Goal: Answer question/provide support: Share knowledge or assist other users

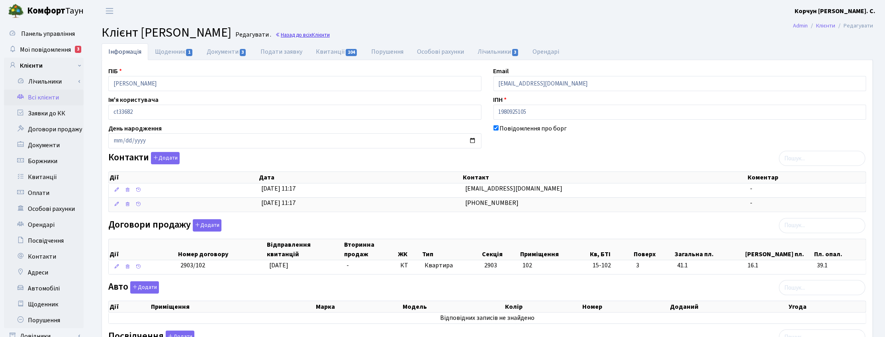
click at [299, 36] on link "Назад до всіх Клієнти" at bounding box center [302, 35] width 55 height 8
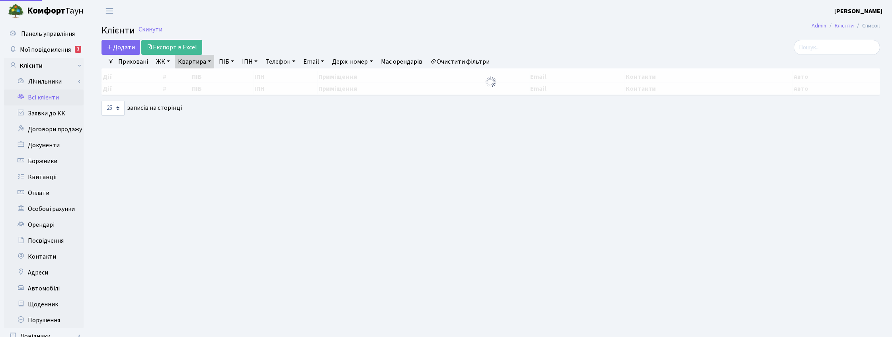
select select "25"
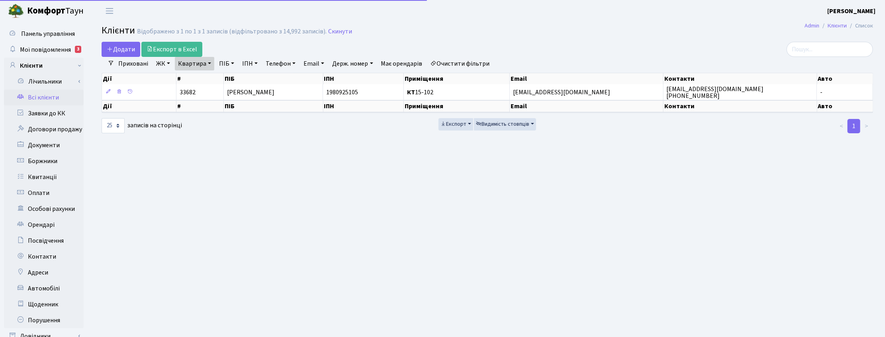
click at [210, 61] on link "Квартира" at bounding box center [194, 64] width 39 height 14
click at [198, 76] on input "15-102" at bounding box center [198, 79] width 47 height 15
type input "151"
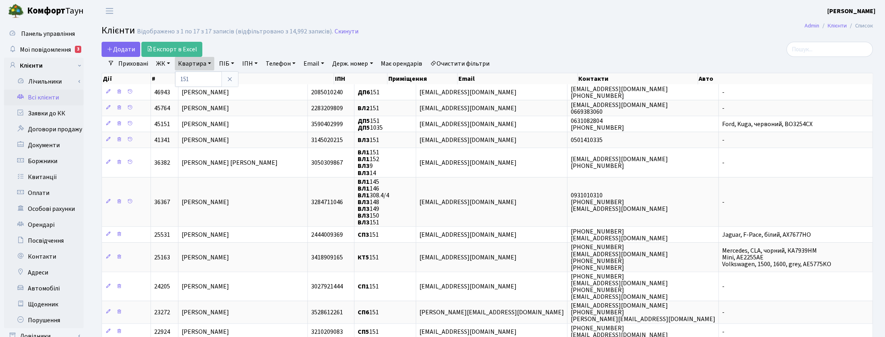
click at [160, 63] on link "ЖК" at bounding box center [163, 64] width 20 height 14
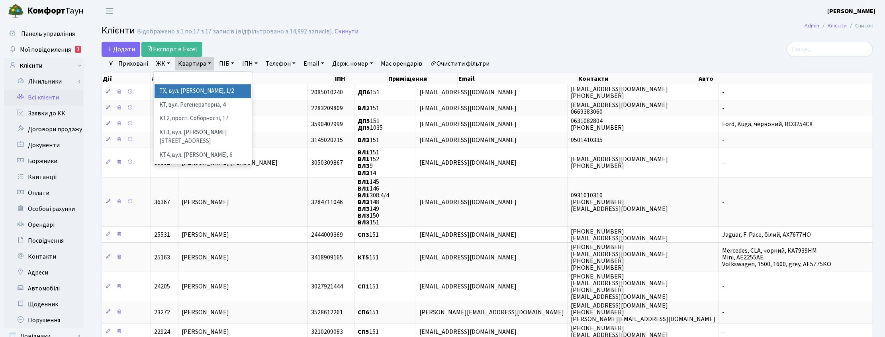
click at [166, 91] on li "ТХ, вул. [PERSON_NAME], 1/2" at bounding box center [202, 91] width 96 height 14
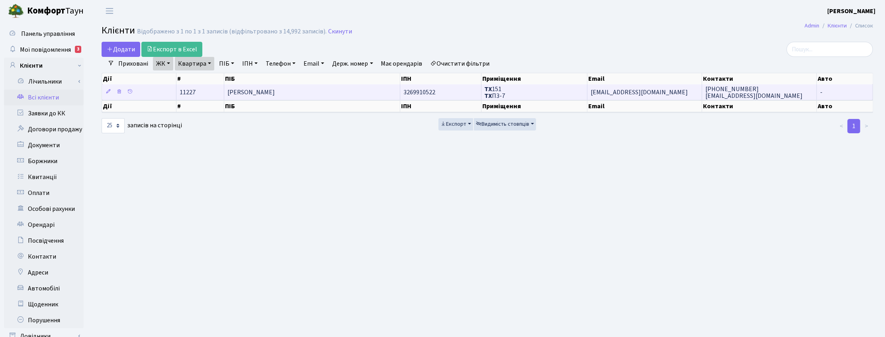
click at [275, 95] on span "Дрок Анастасія Анатоліївна" at bounding box center [250, 92] width 47 height 9
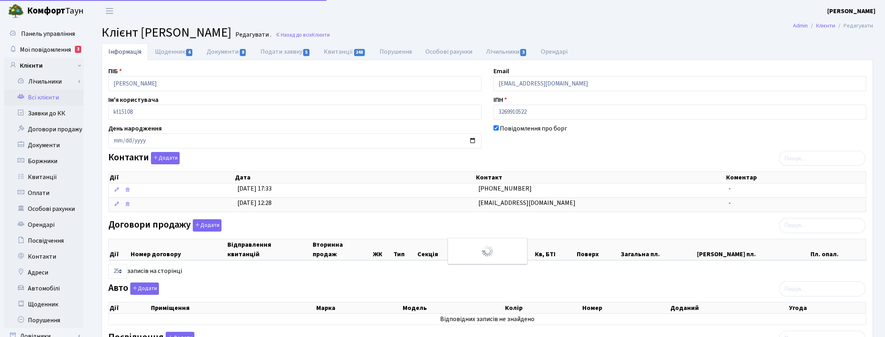
select select "25"
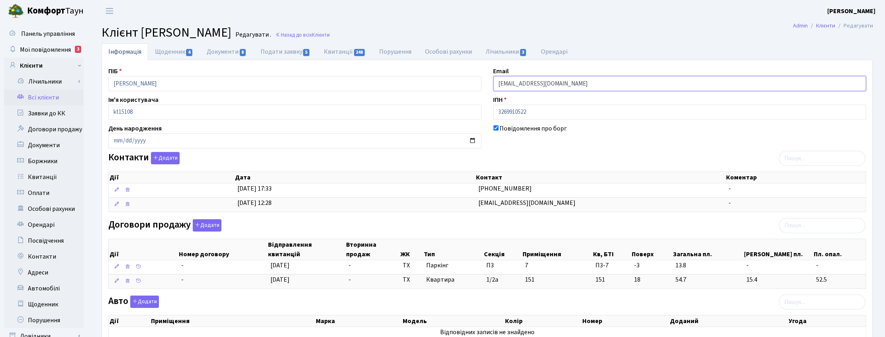
drag, startPoint x: 557, startPoint y: 83, endPoint x: 480, endPoint y: 74, distance: 77.7
click at [480, 74] on div "ПІБ Дрок Анастасія Анатоліївна Email alx@mirasvit.com Ім'я користувача kt15108 …" at bounding box center [487, 265] width 770 height 398
click at [330, 37] on link "Назад до всіх Клієнти" at bounding box center [302, 35] width 55 height 8
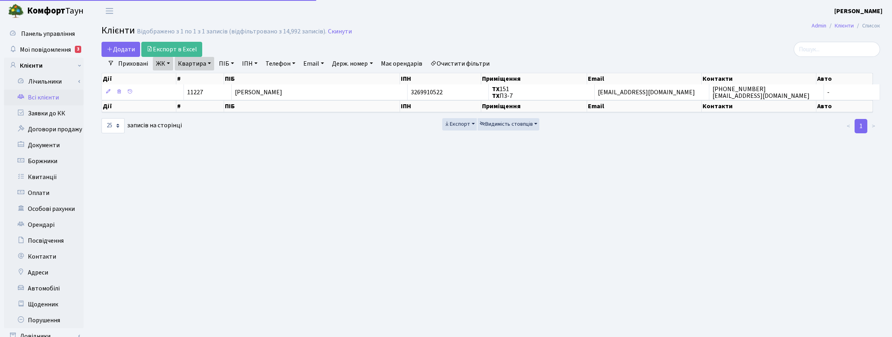
select select "25"
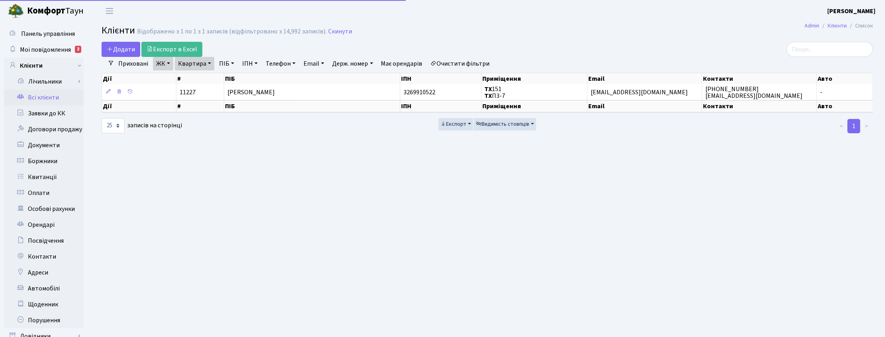
click at [207, 62] on link "Квартира" at bounding box center [194, 64] width 39 height 14
click at [335, 31] on link "Скинути" at bounding box center [340, 32] width 24 height 8
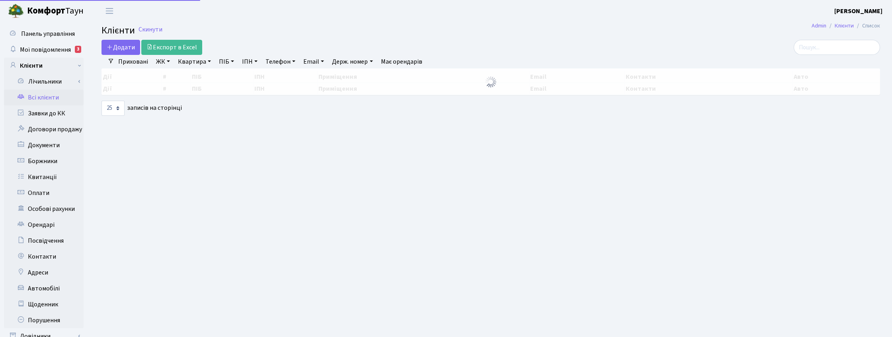
select select "25"
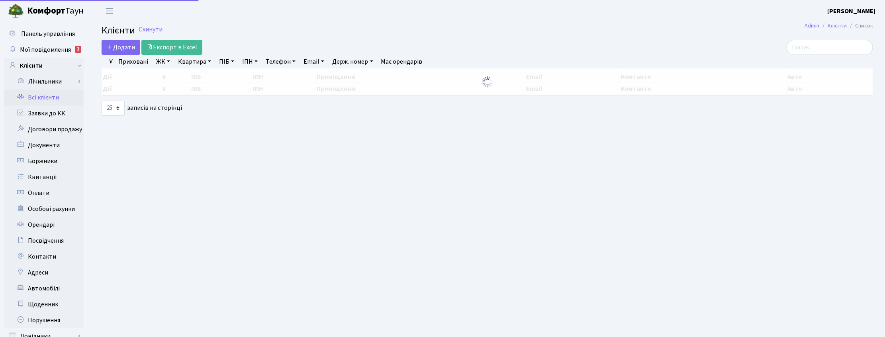
click at [231, 63] on link "ПІБ" at bounding box center [226, 62] width 21 height 14
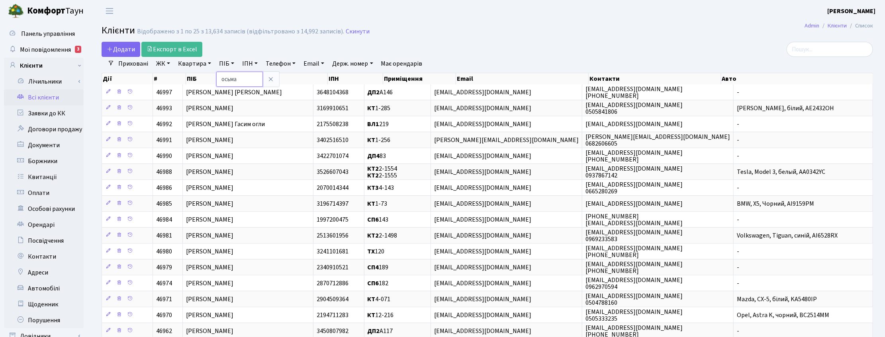
type input "осьма"
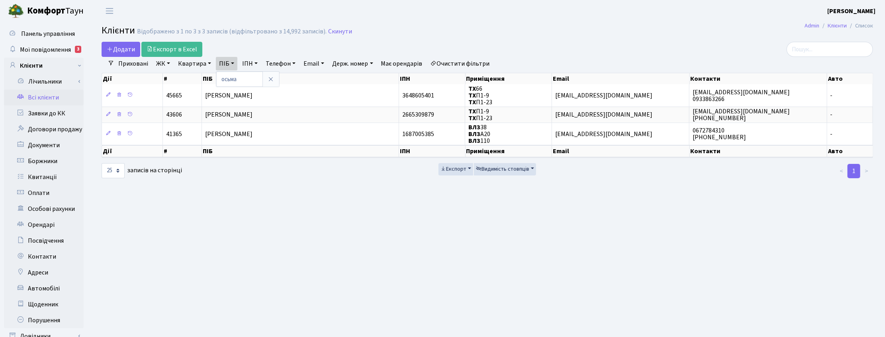
click at [850, 266] on main "Admin Клієнти Список Клієнти Відображено з 1 по 3 з 3 записів (відфільтровано з…" at bounding box center [487, 201] width 795 height 358
click at [644, 29] on h2 "Клієнти Відображено з 1 по 3 з 3 записів (відфільтровано з 14,992 записів). Ски…" at bounding box center [487, 32] width 771 height 14
click at [759, 10] on header "Комфорт Таун Корчун І. С. Мій обліковий запис Вийти" at bounding box center [442, 11] width 885 height 22
click at [514, 208] on main "Admin Клієнти Список Клієнти Відображено з 1 по 3 з 3 записів (відфільтровано з…" at bounding box center [487, 201] width 795 height 358
click at [500, 224] on main "Admin Клієнти Список Клієнти Відображено з 1 по 3 з 3 записів (відфільтровано з…" at bounding box center [487, 201] width 795 height 358
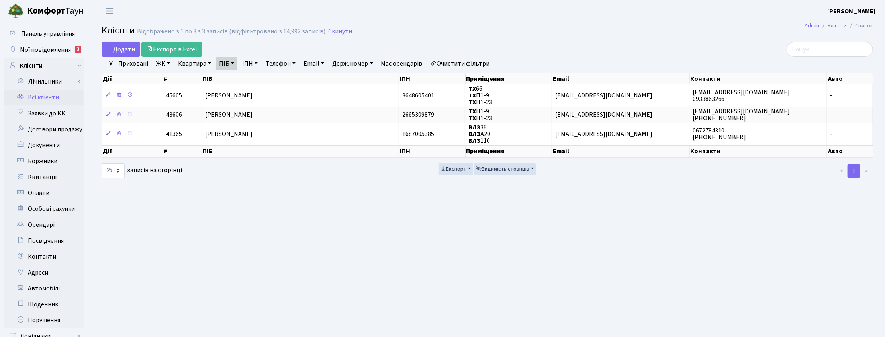
click at [427, 249] on main "Admin Клієнти Список Клієнти Відображено з 1 по 3 з 3 записів (відфільтровано з…" at bounding box center [487, 201] width 795 height 358
click at [55, 47] on span "Мої повідомлення" at bounding box center [45, 49] width 51 height 9
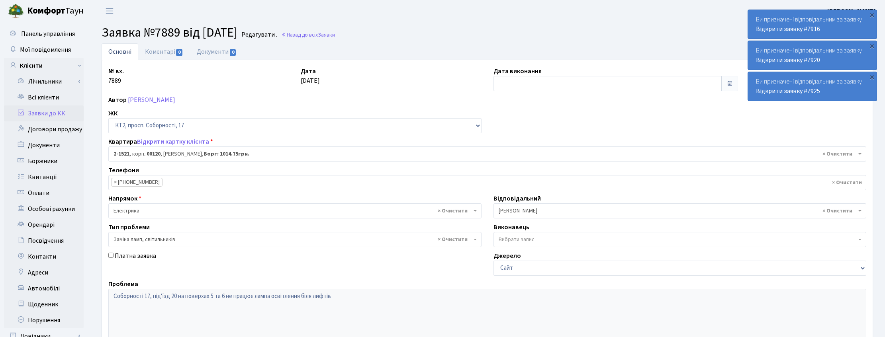
select select "13136"
select select "40"
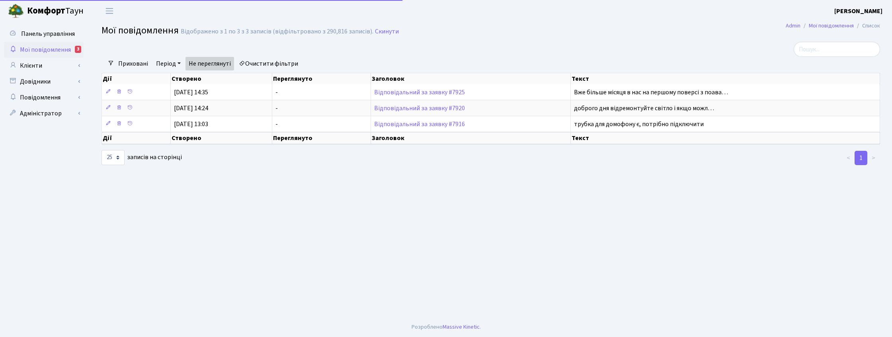
select select "25"
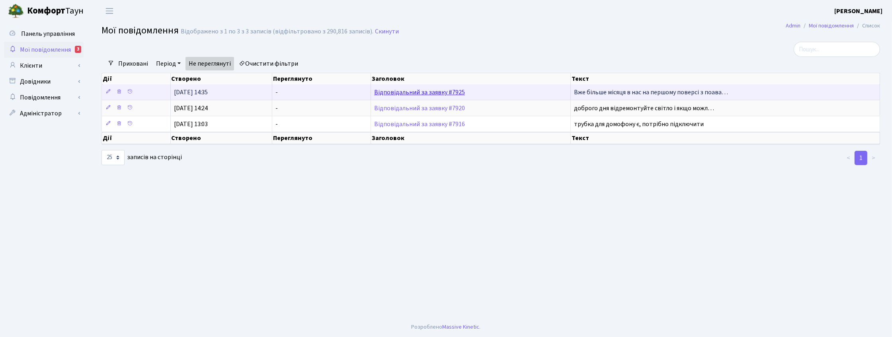
click at [437, 90] on link "Відповідальний за заявку #7925" at bounding box center [419, 92] width 91 height 9
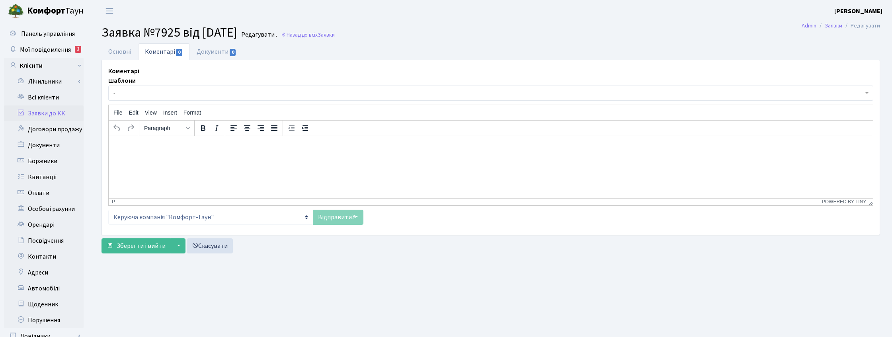
select select "8706"
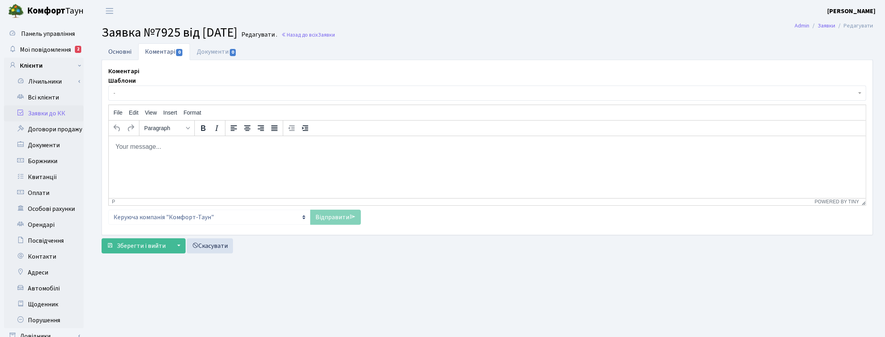
click at [123, 50] on link "Основні" at bounding box center [120, 51] width 37 height 16
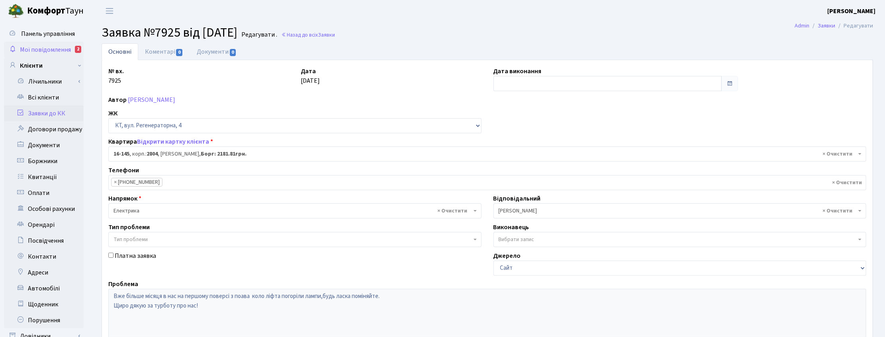
click at [46, 48] on span "Мої повідомлення" at bounding box center [45, 49] width 51 height 9
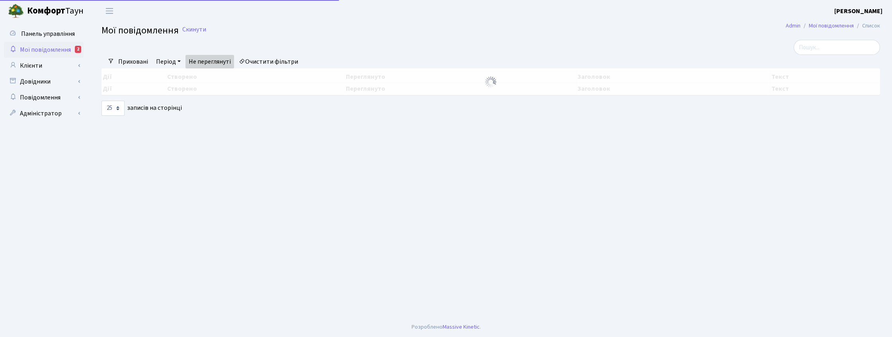
select select "25"
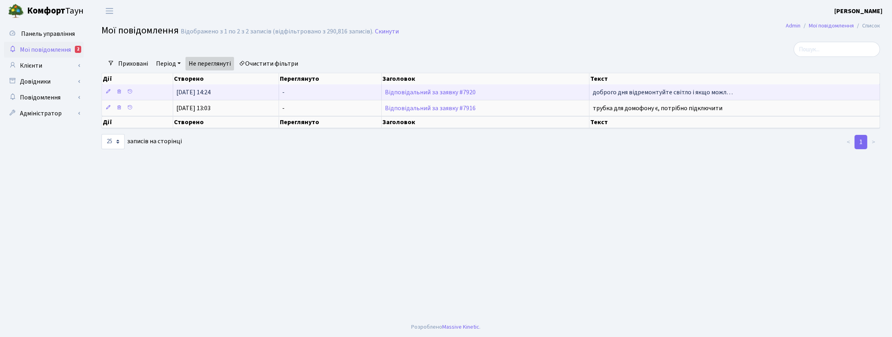
click at [415, 96] on td "Відповідальний за заявку #7920" at bounding box center [486, 92] width 208 height 16
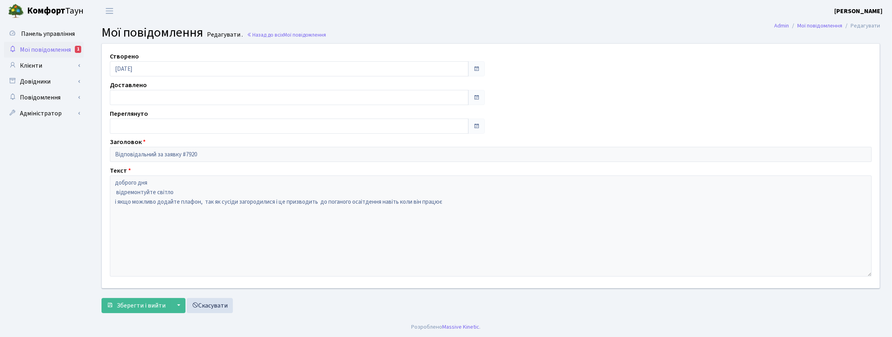
click at [49, 51] on span "Мої повідомлення" at bounding box center [45, 49] width 51 height 9
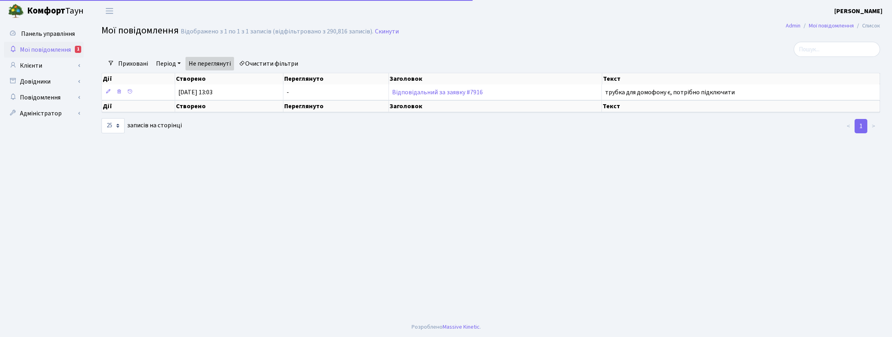
select select "25"
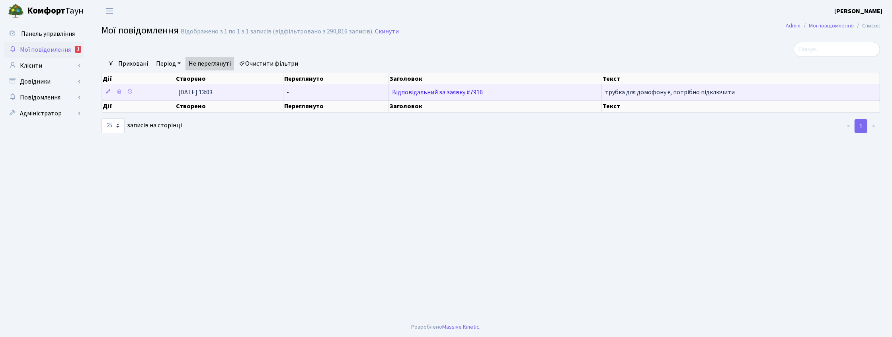
click at [425, 92] on link "Відповідальний за заявку #7916" at bounding box center [437, 92] width 91 height 9
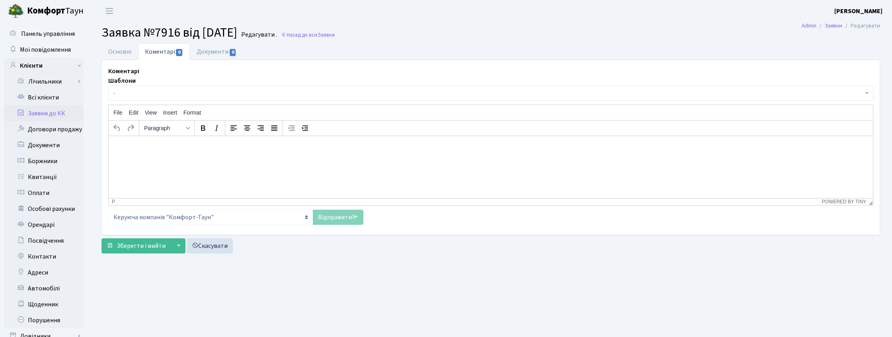
select select "13169"
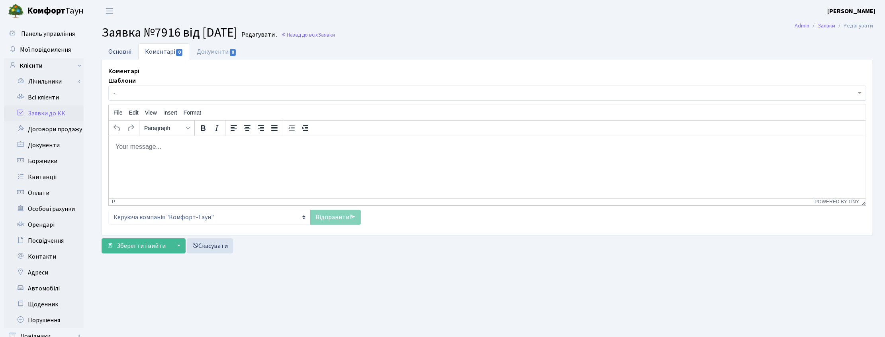
click at [111, 54] on link "Основні" at bounding box center [120, 51] width 37 height 16
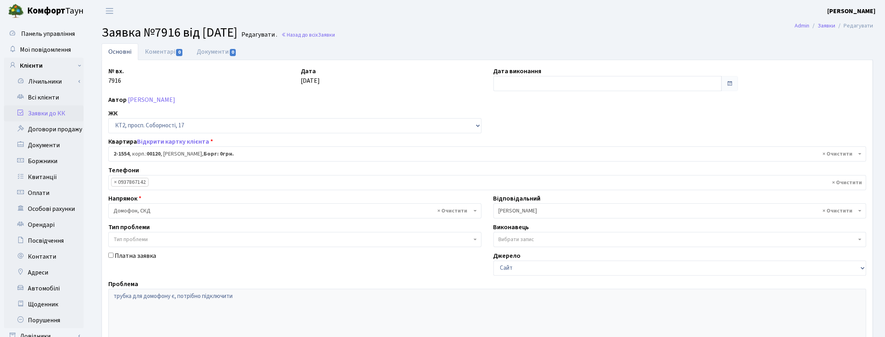
click at [523, 28] on h2 "Заявка №7916 від 11.09.2025 Редагувати . Назад до всіх Заявки" at bounding box center [487, 32] width 771 height 15
click at [41, 112] on link "Заявки до КК" at bounding box center [44, 113] width 80 height 16
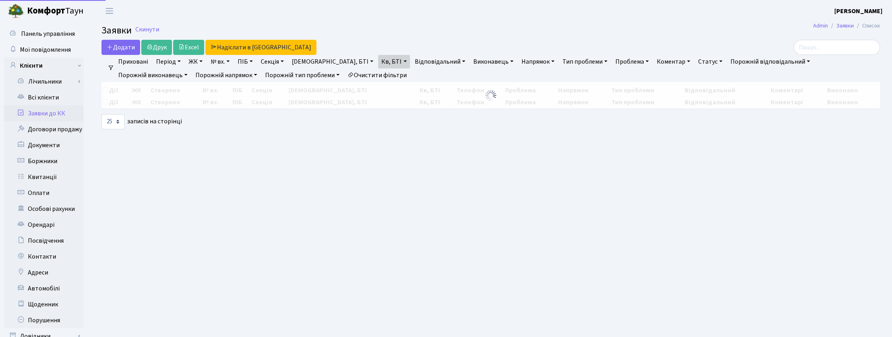
select select "25"
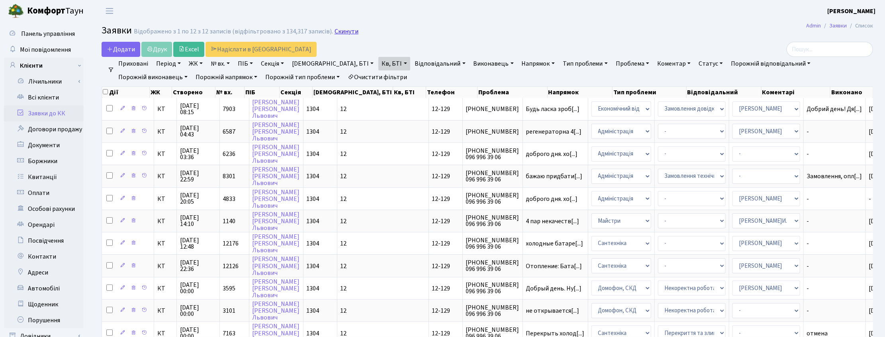
click at [341, 30] on link "Скинути" at bounding box center [346, 32] width 24 height 8
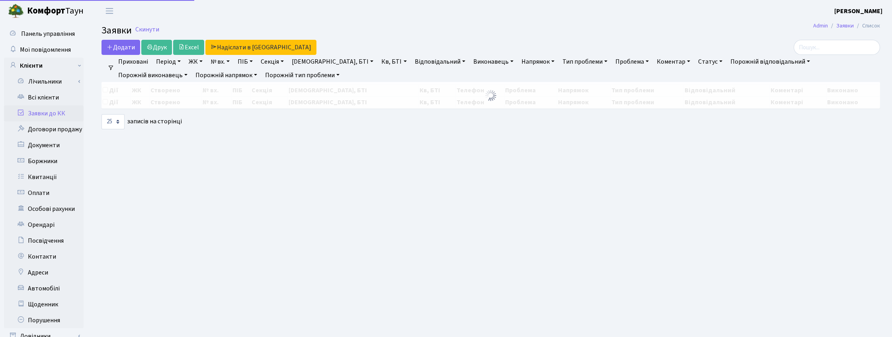
select select "25"
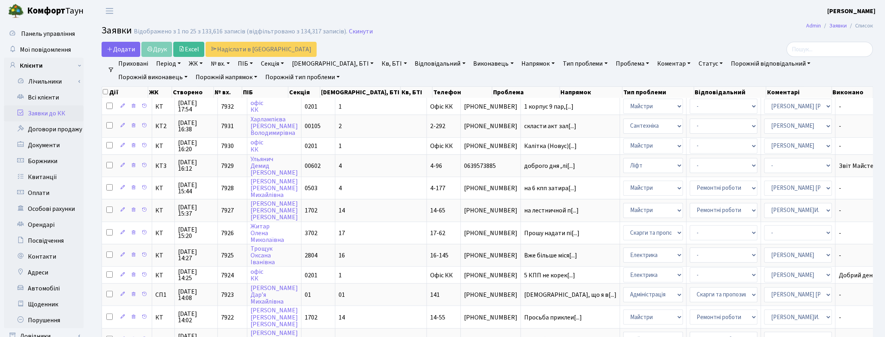
click at [695, 64] on link "Статус" at bounding box center [710, 64] width 31 height 14
click at [695, 108] on link "Не виконано" at bounding box center [726, 112] width 63 height 12
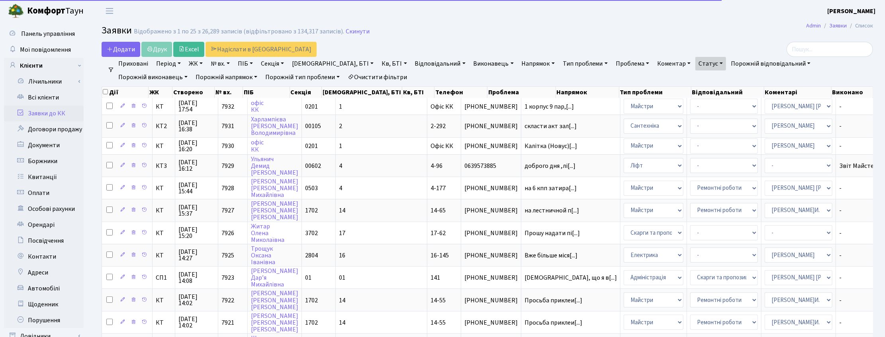
click at [518, 65] on link "Напрямок" at bounding box center [537, 64] width 39 height 14
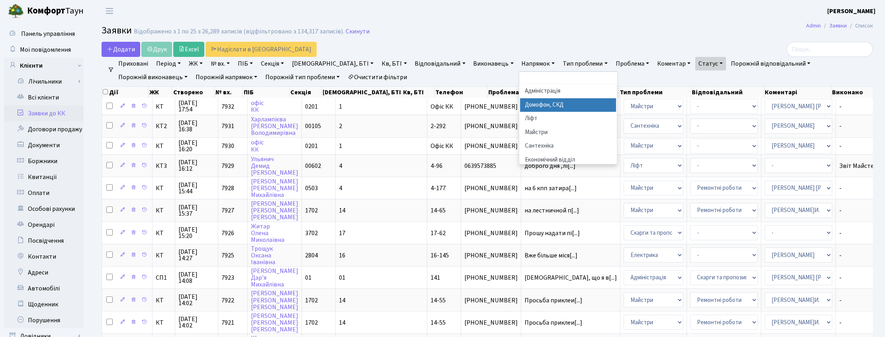
click at [520, 104] on li "Домофон, СКД" at bounding box center [568, 105] width 96 height 14
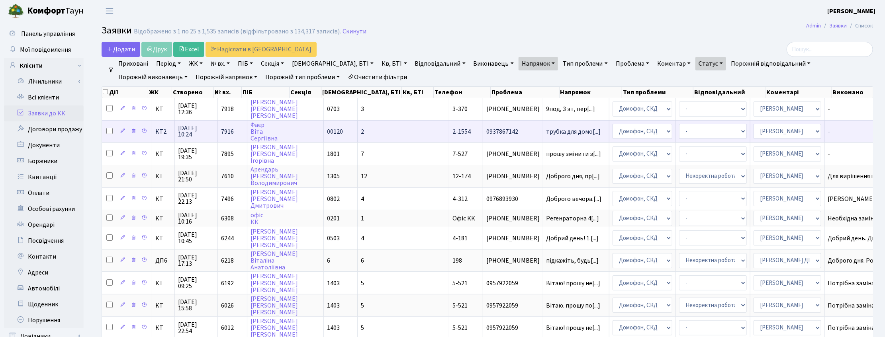
click at [198, 133] on span "11.09.2025 10:24" at bounding box center [196, 131] width 36 height 13
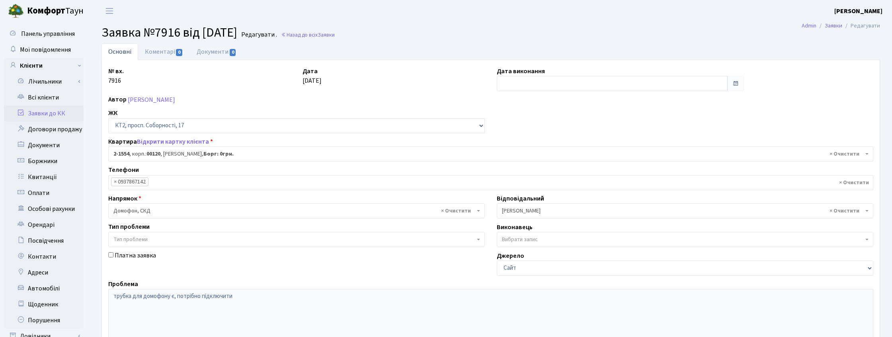
select select "13169"
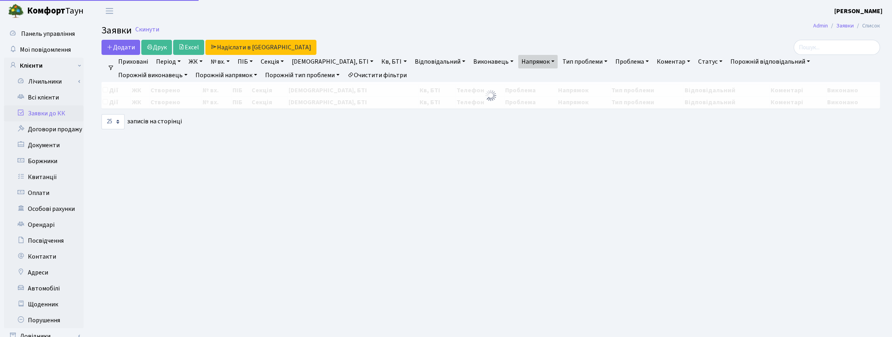
select select "25"
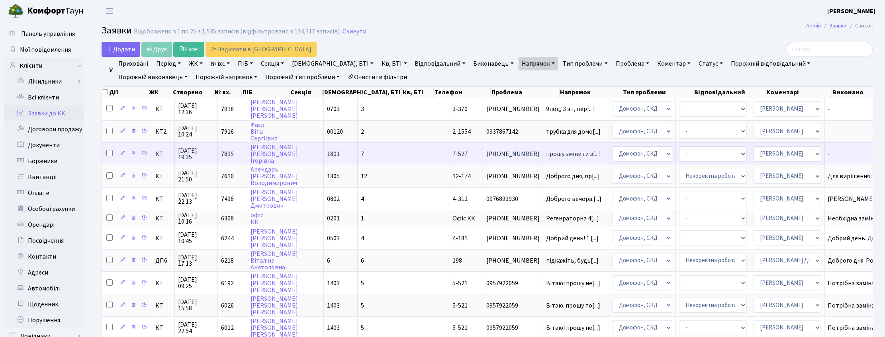
click at [109, 150] on input "checkbox" at bounding box center [109, 153] width 6 height 6
checkbox input "true"
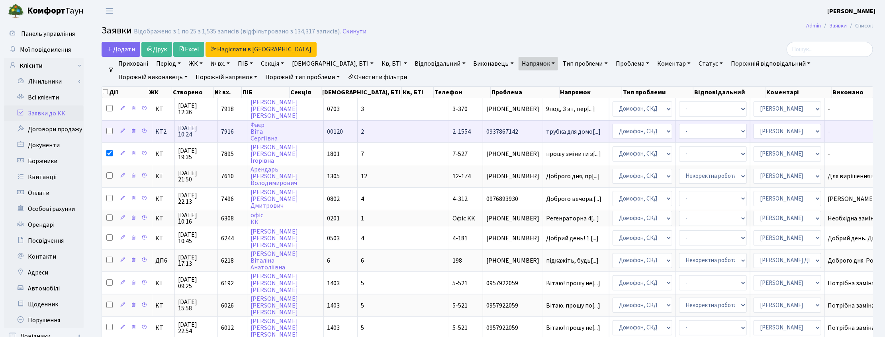
click at [107, 130] on input "checkbox" at bounding box center [109, 131] width 6 height 6
checkbox input "true"
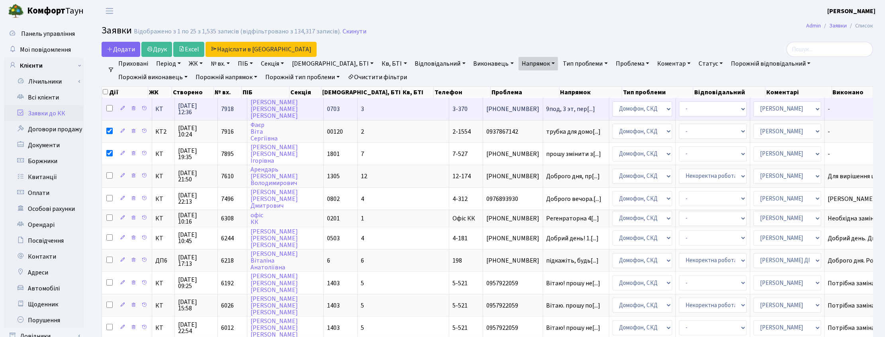
click at [109, 108] on input "checkbox" at bounding box center [109, 108] width 6 height 6
checkbox input "true"
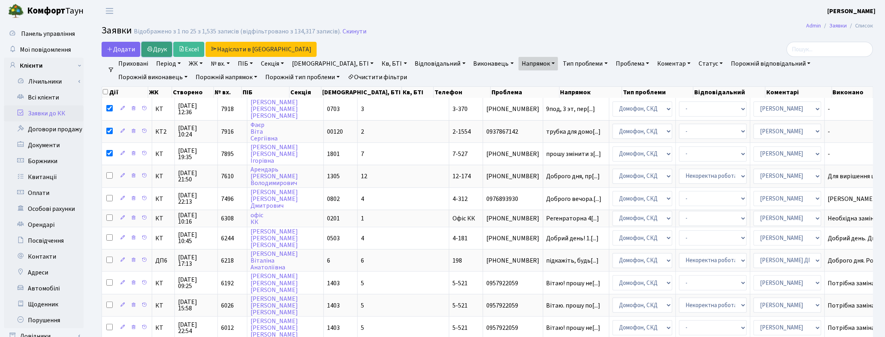
click at [160, 47] on link "Друк" at bounding box center [156, 49] width 31 height 15
click at [104, 92] on input "checkbox" at bounding box center [105, 91] width 5 height 5
checkbox input "true"
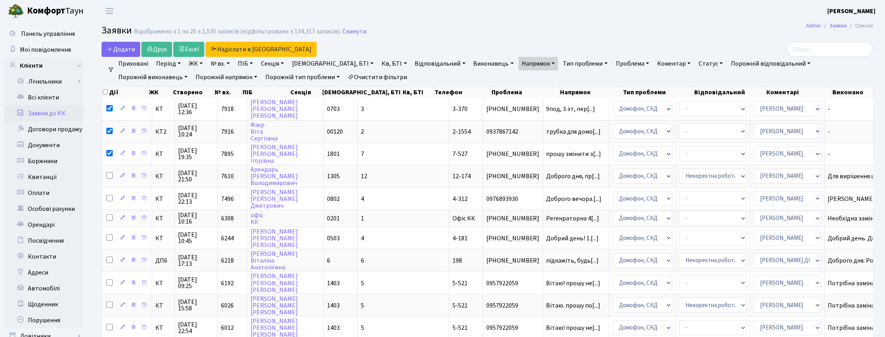
checkbox input "true"
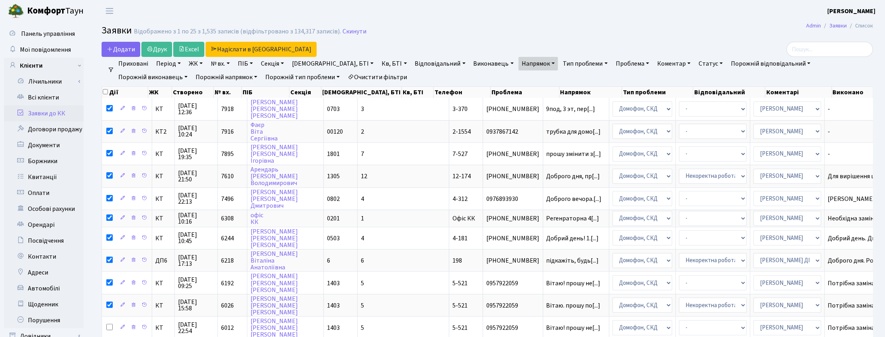
checkbox input "true"
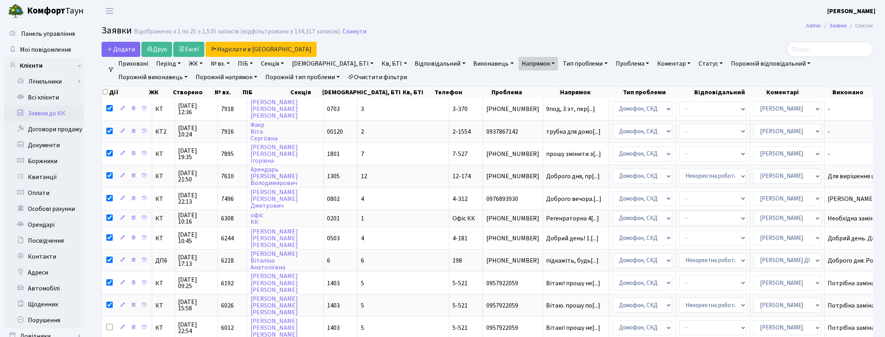
checkbox input "true"
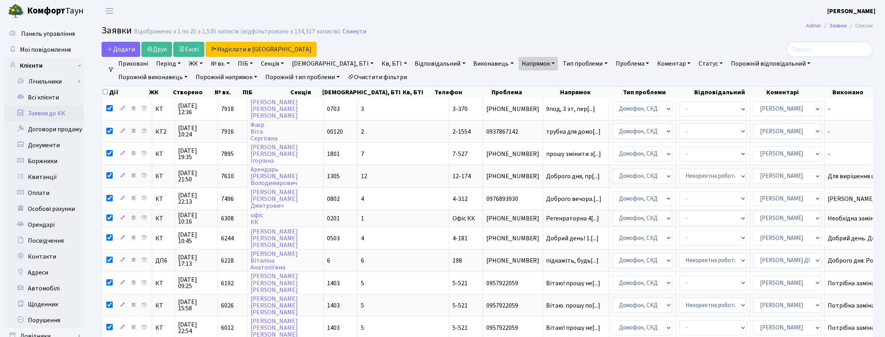
checkbox input "true"
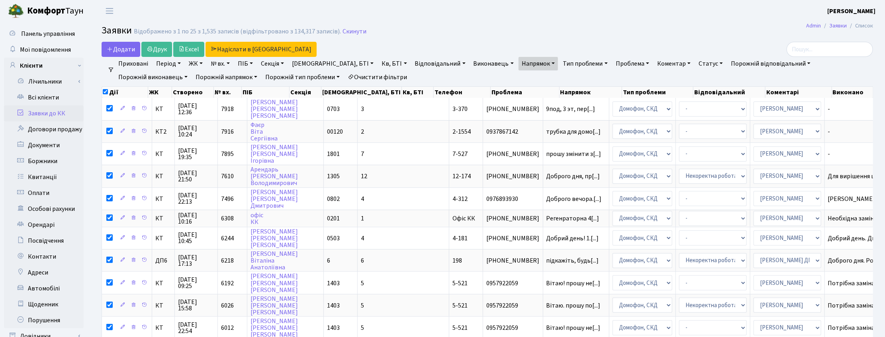
checkbox input "true"
click at [104, 92] on input "checkbox" at bounding box center [105, 91] width 5 height 5
checkbox input "false"
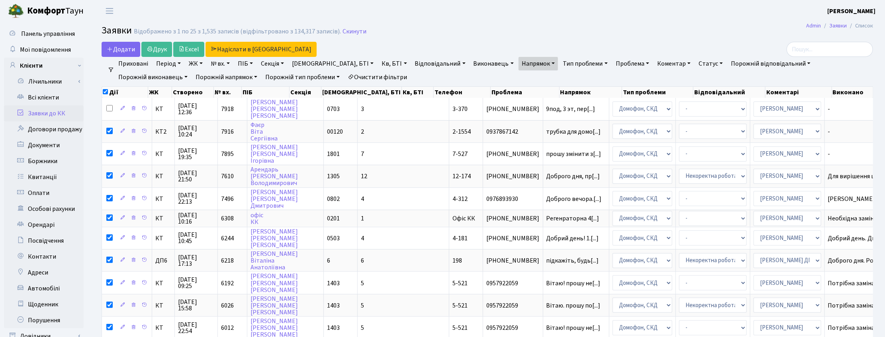
checkbox input "false"
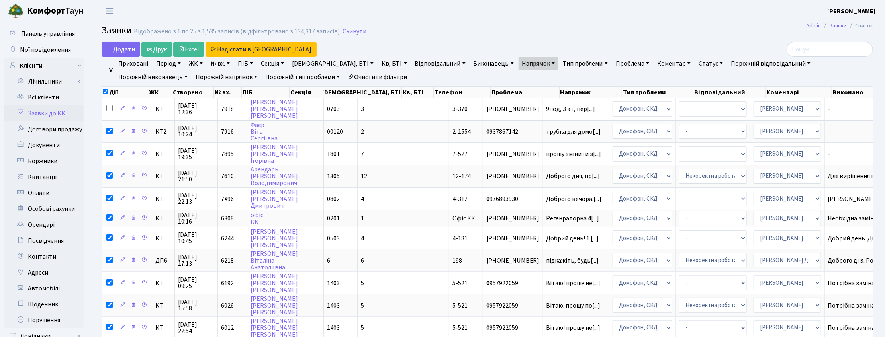
checkbox input "false"
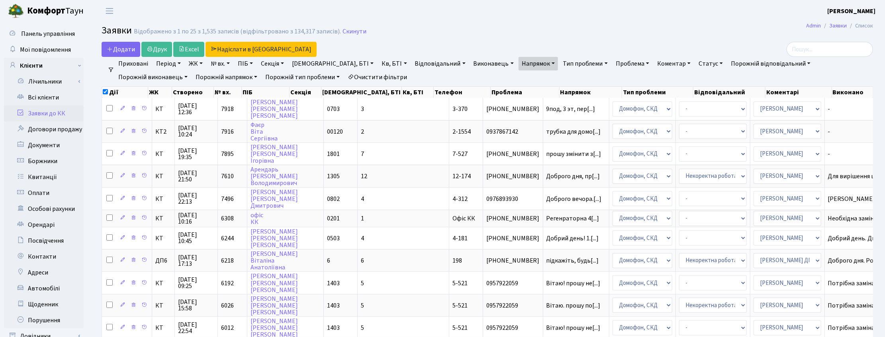
checkbox input "false"
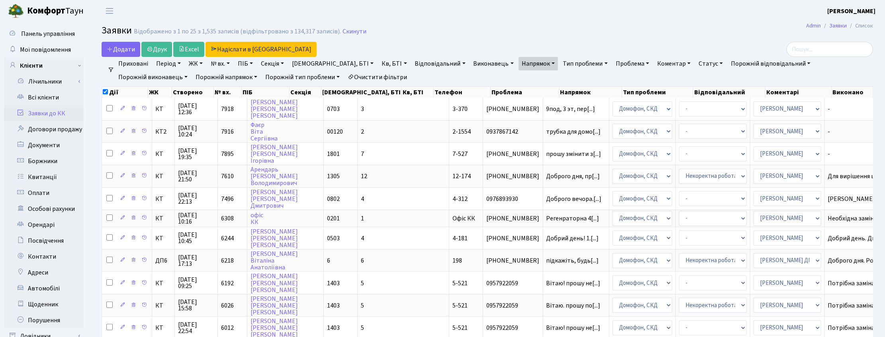
checkbox input "false"
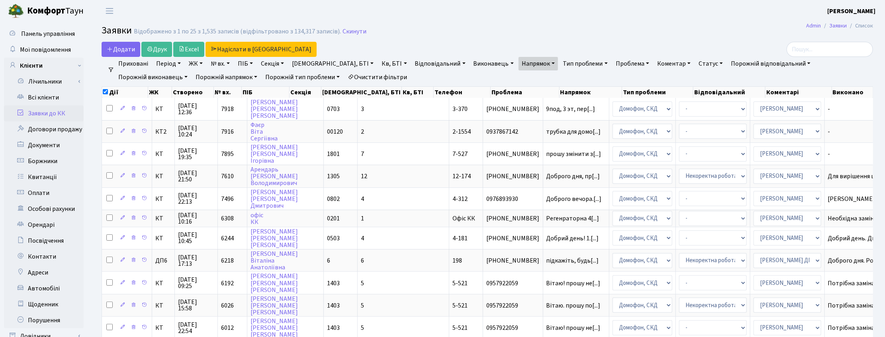
checkbox input "false"
click at [518, 65] on link "Напрямок" at bounding box center [537, 64] width 39 height 14
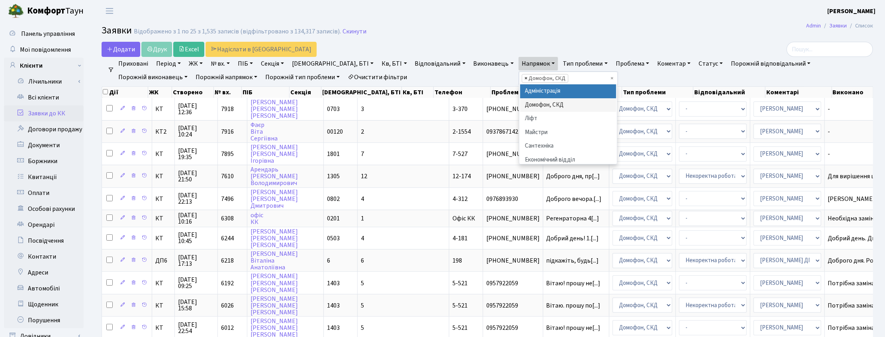
click at [524, 78] on span "×" at bounding box center [525, 78] width 3 height 8
select select
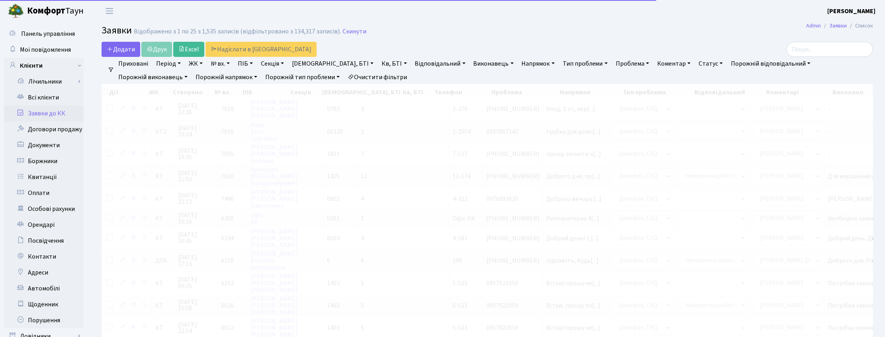
click at [518, 64] on link "Напрямок" at bounding box center [537, 64] width 39 height 14
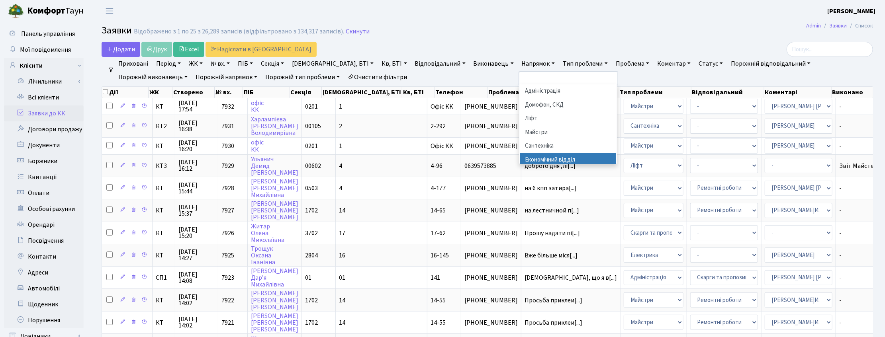
scroll to position [50, 0]
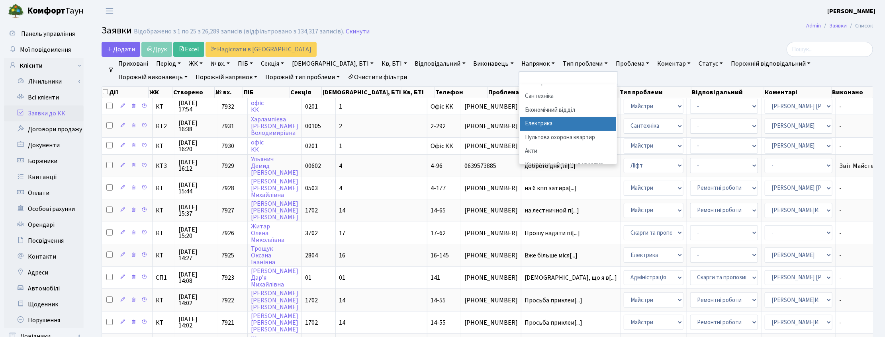
click at [520, 124] on li "Електрика" at bounding box center [568, 124] width 96 height 14
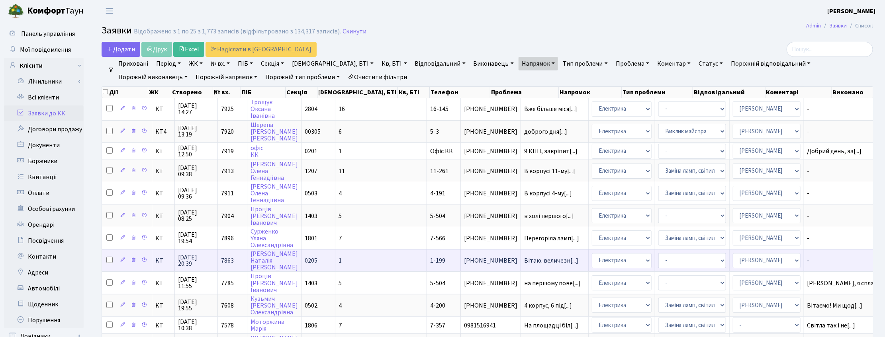
click at [109, 257] on input "checkbox" at bounding box center [109, 260] width 6 height 6
checkbox input "true"
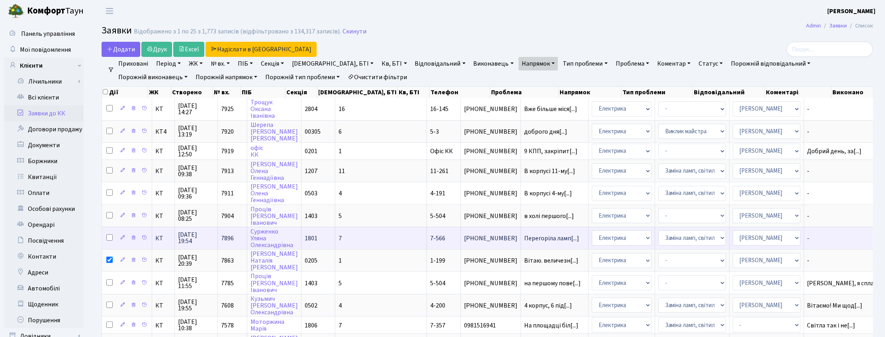
click at [108, 234] on input "checkbox" at bounding box center [109, 237] width 6 height 6
checkbox input "true"
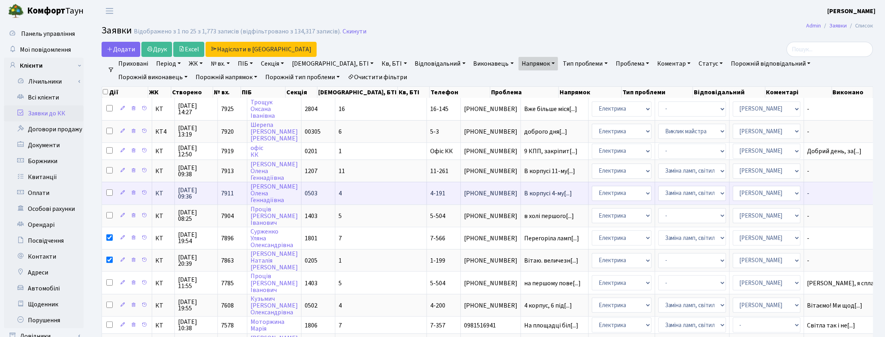
click at [194, 188] on span "11.09.2025 09:36" at bounding box center [196, 193] width 36 height 13
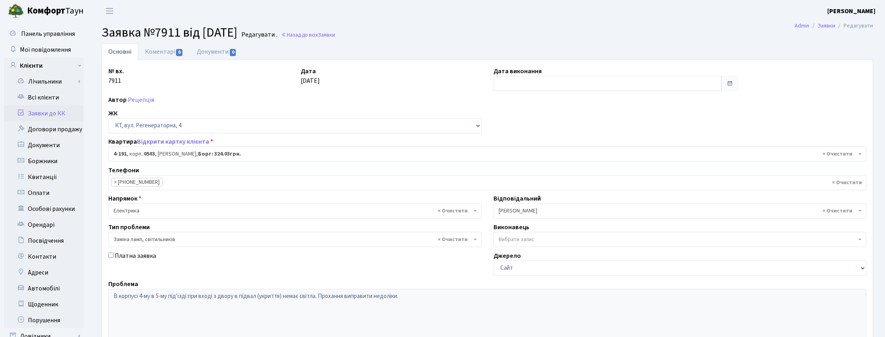
select select "1117"
select select "40"
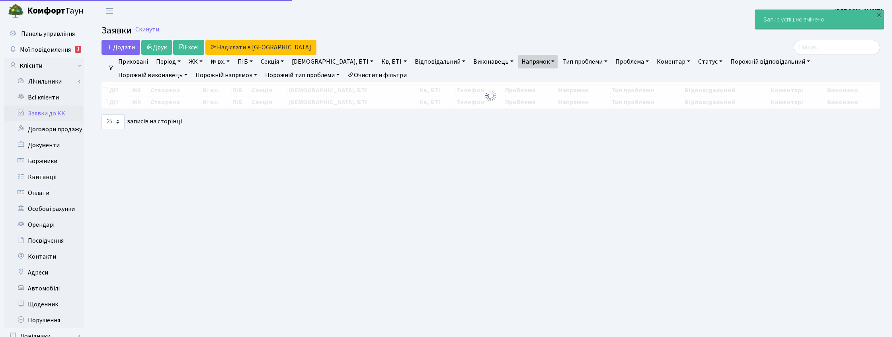
select select "25"
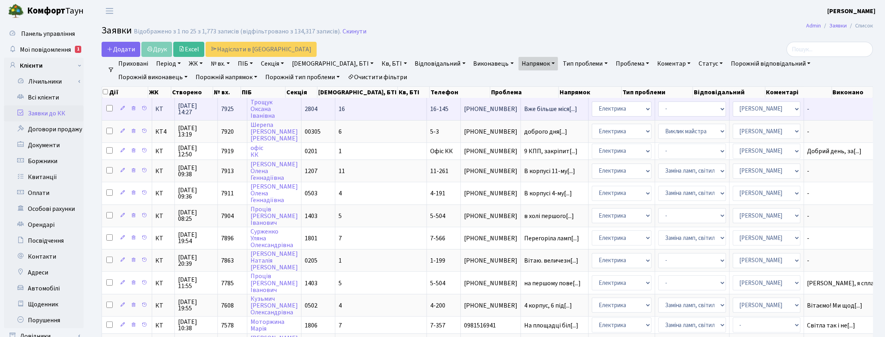
click at [110, 107] on input "checkbox" at bounding box center [109, 108] width 6 height 6
checkbox input "true"
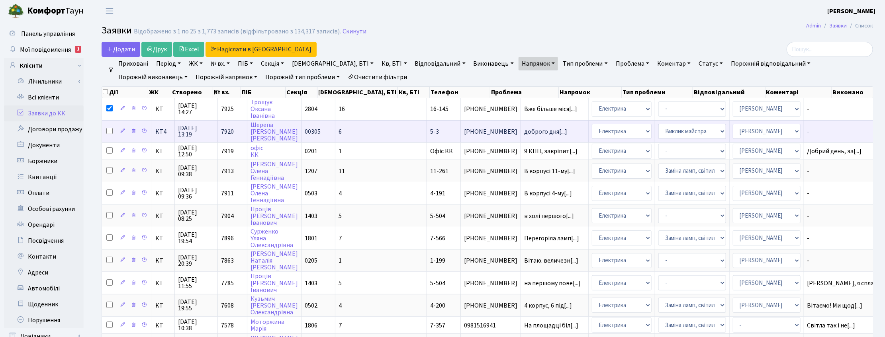
click at [109, 131] on input "checkbox" at bounding box center [109, 131] width 6 height 6
checkbox input "true"
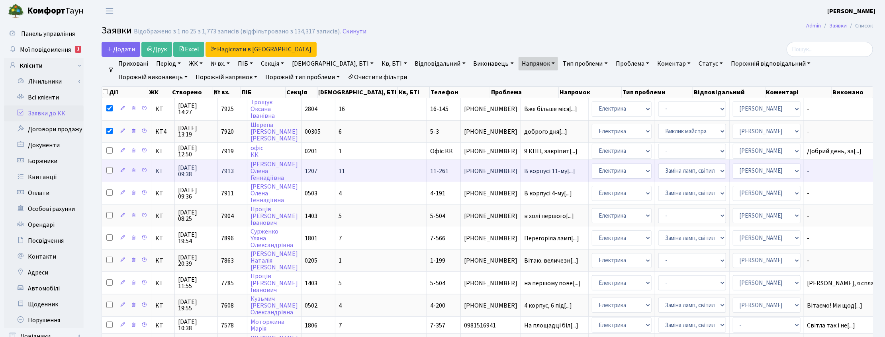
click at [108, 172] on input "checkbox" at bounding box center [109, 170] width 6 height 6
checkbox input "true"
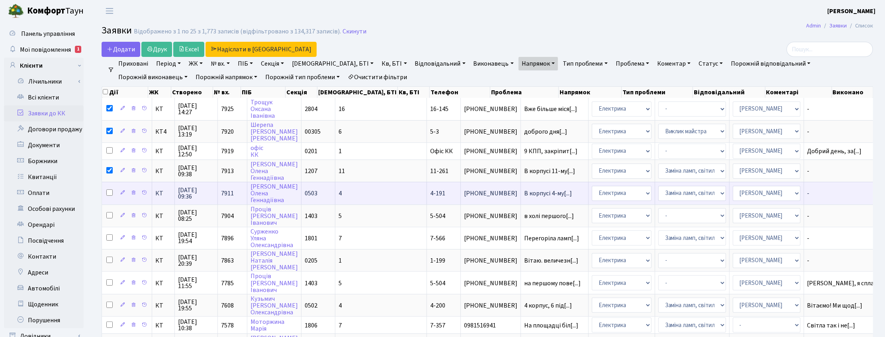
click at [108, 190] on input "checkbox" at bounding box center [109, 192] width 6 height 6
checkbox input "true"
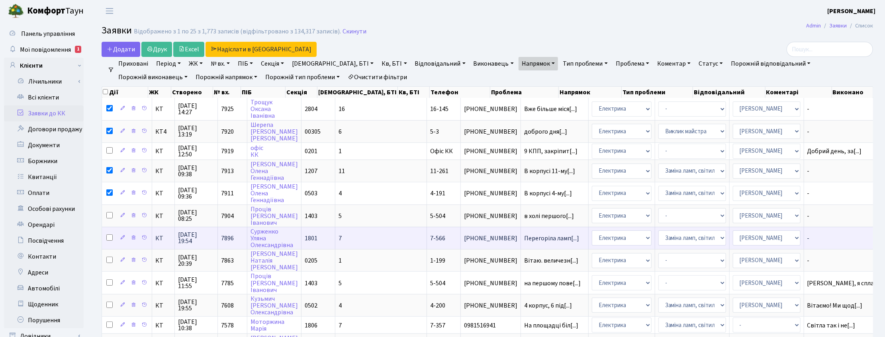
click at [109, 235] on input "checkbox" at bounding box center [109, 237] width 6 height 6
checkbox input "true"
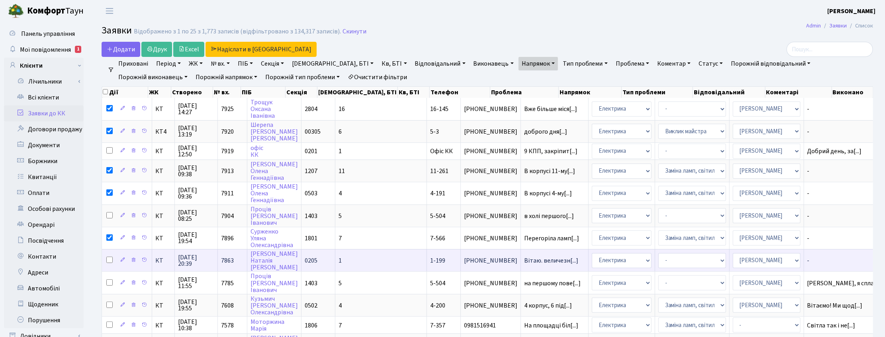
click at [109, 258] on input "checkbox" at bounding box center [109, 260] width 6 height 6
checkbox input "true"
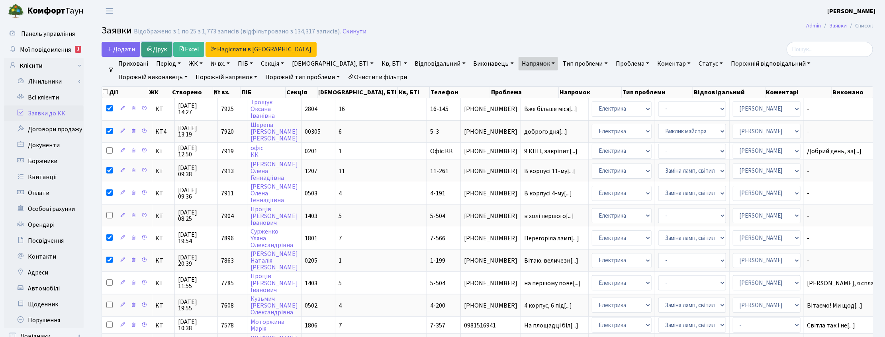
click at [158, 50] on link "Друк" at bounding box center [156, 49] width 31 height 15
click at [104, 95] on span at bounding box center [106, 92] width 6 height 9
click at [104, 92] on input "checkbox" at bounding box center [105, 91] width 5 height 5
checkbox input "true"
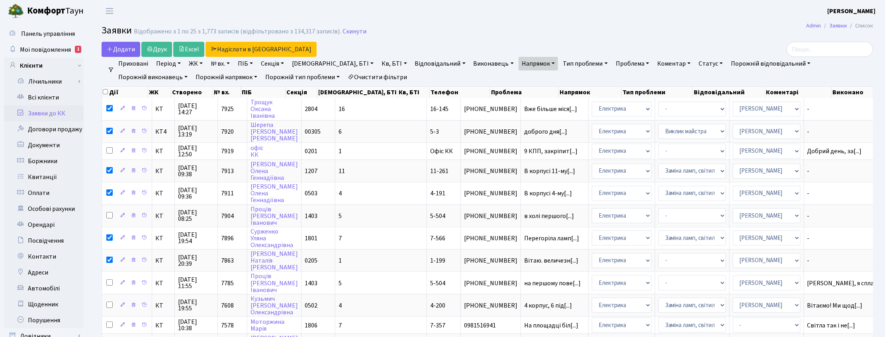
checkbox input "true"
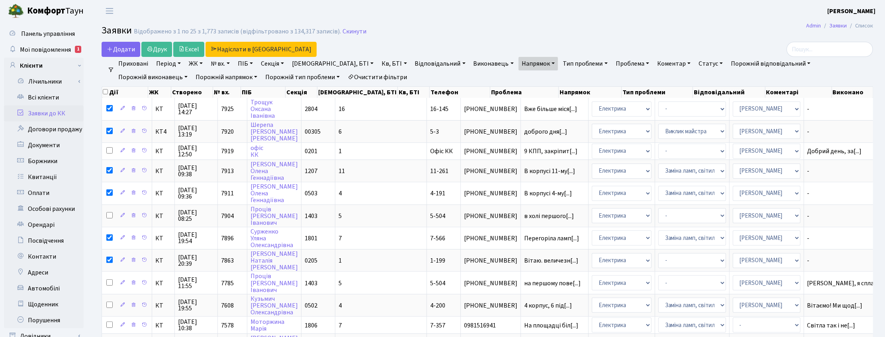
checkbox input "true"
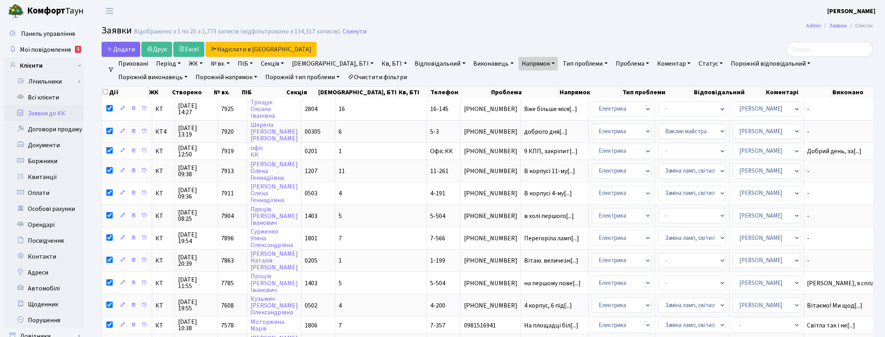
checkbox input "true"
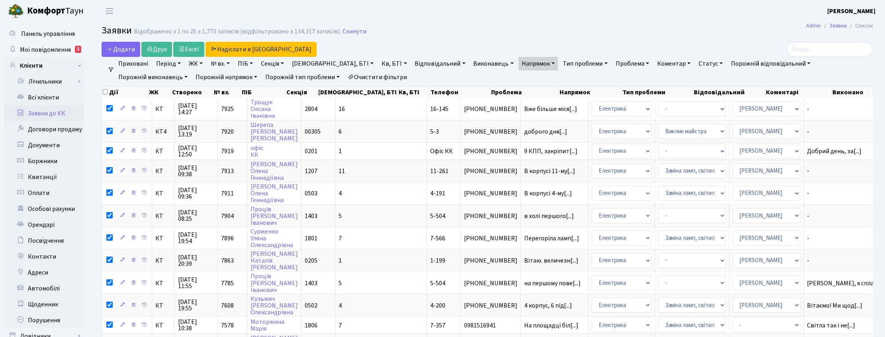
checkbox input "true"
click at [104, 92] on input "checkbox" at bounding box center [105, 91] width 5 height 5
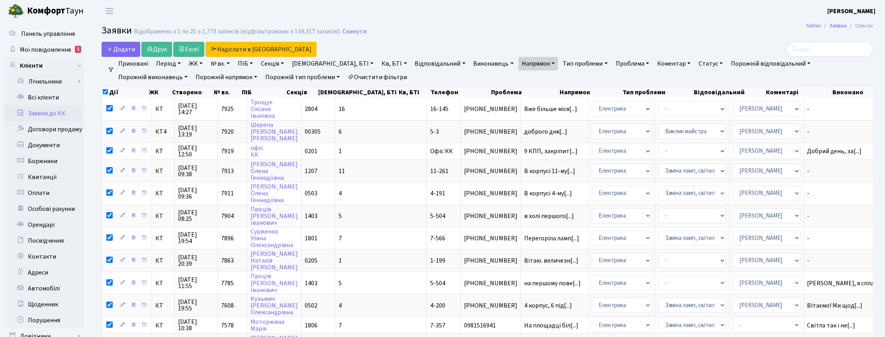
checkbox input "false"
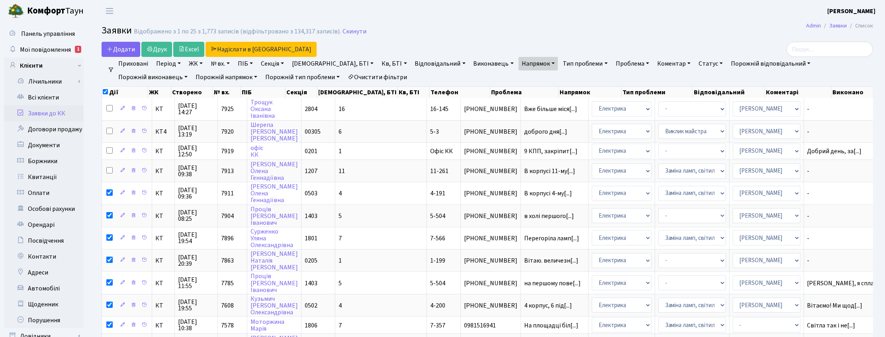
checkbox input "false"
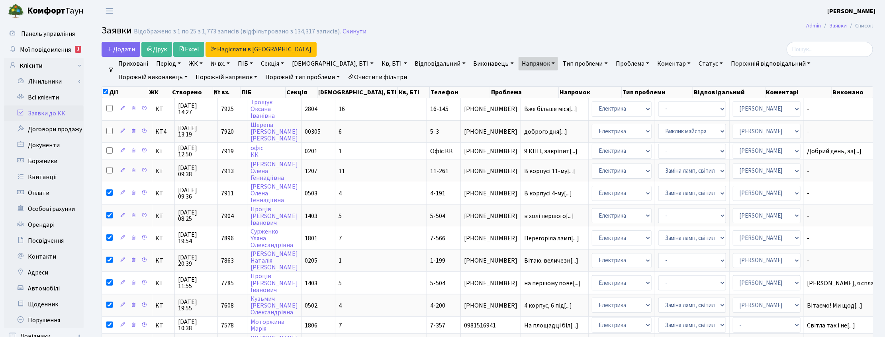
checkbox input "false"
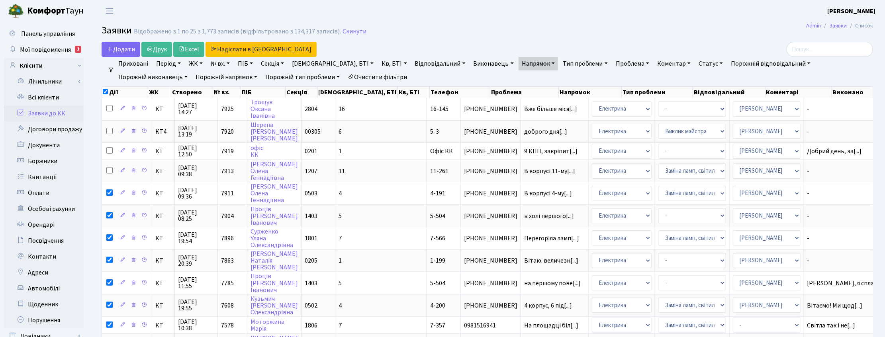
checkbox input "false"
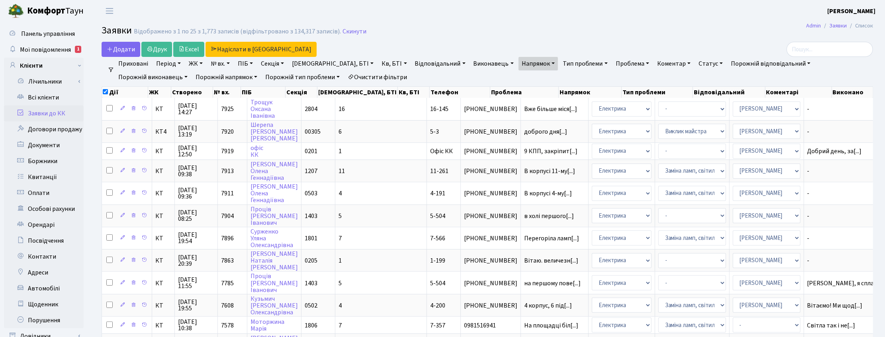
checkbox input "false"
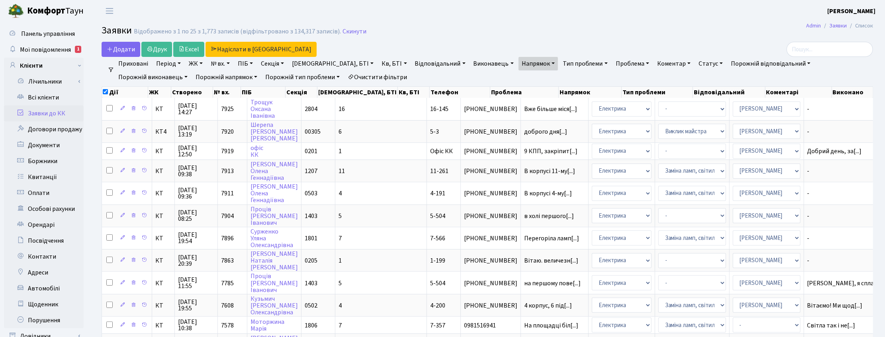
checkbox input "false"
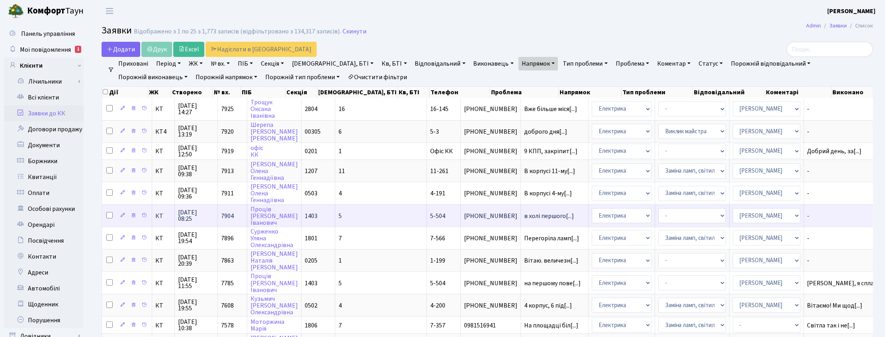
click at [193, 215] on span "11.09.2025 08:25" at bounding box center [196, 215] width 36 height 13
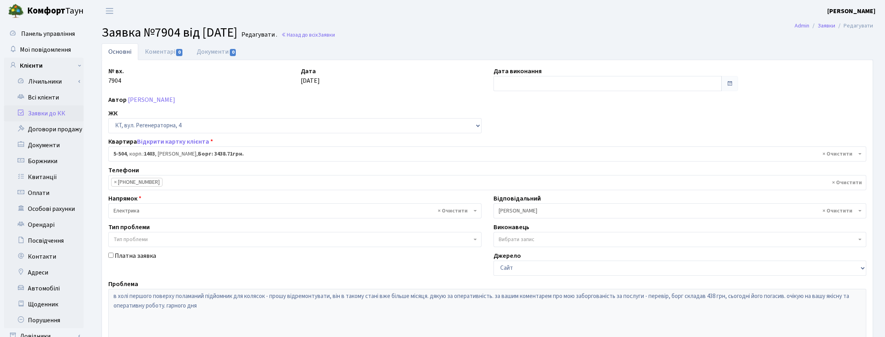
select select "2032"
click at [156, 52] on link "Коментарі 0" at bounding box center [164, 51] width 52 height 16
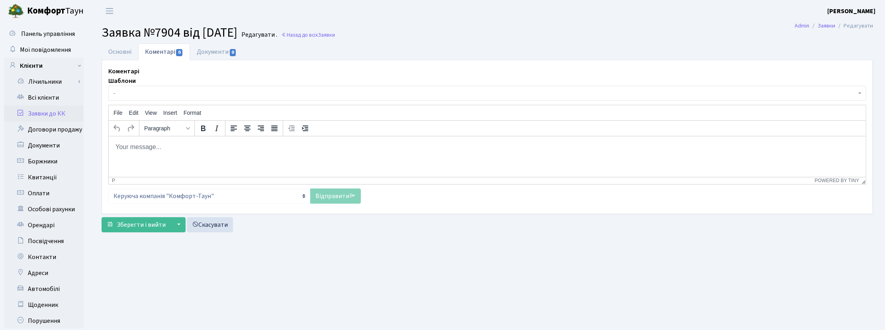
click at [140, 90] on span "-" at bounding box center [484, 93] width 742 height 8
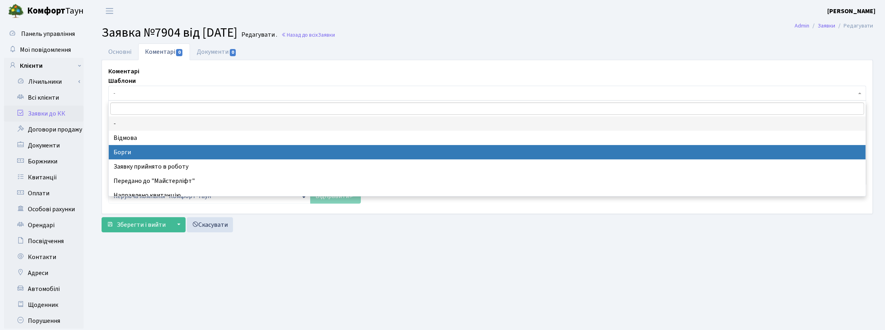
select select "3"
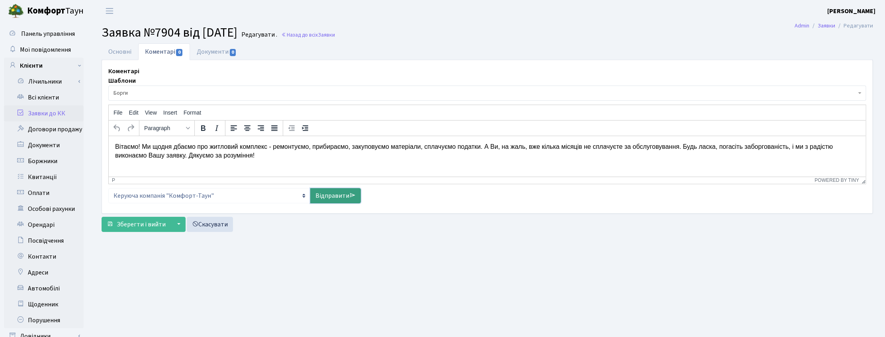
click at [327, 198] on link "Відправити" at bounding box center [335, 195] width 51 height 15
select select
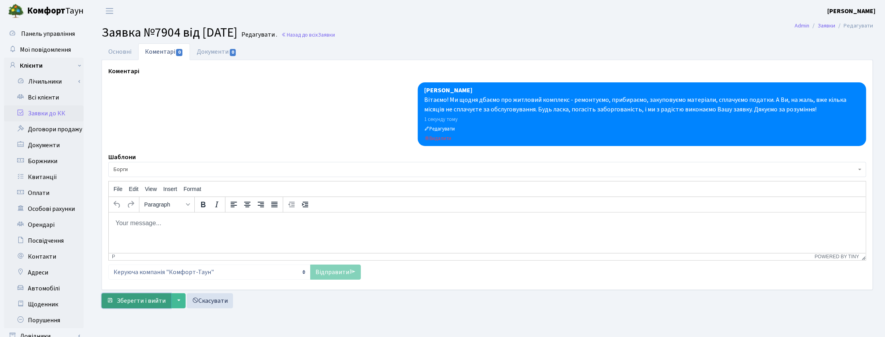
drag, startPoint x: 141, startPoint y: 303, endPoint x: 148, endPoint y: 299, distance: 8.4
click at [141, 303] on span "Зберегти і вийти" at bounding box center [141, 301] width 49 height 9
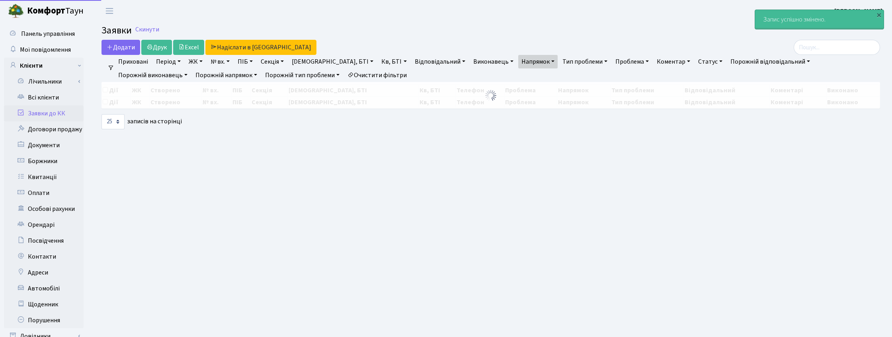
select select "25"
